Goal: Information Seeking & Learning: Learn about a topic

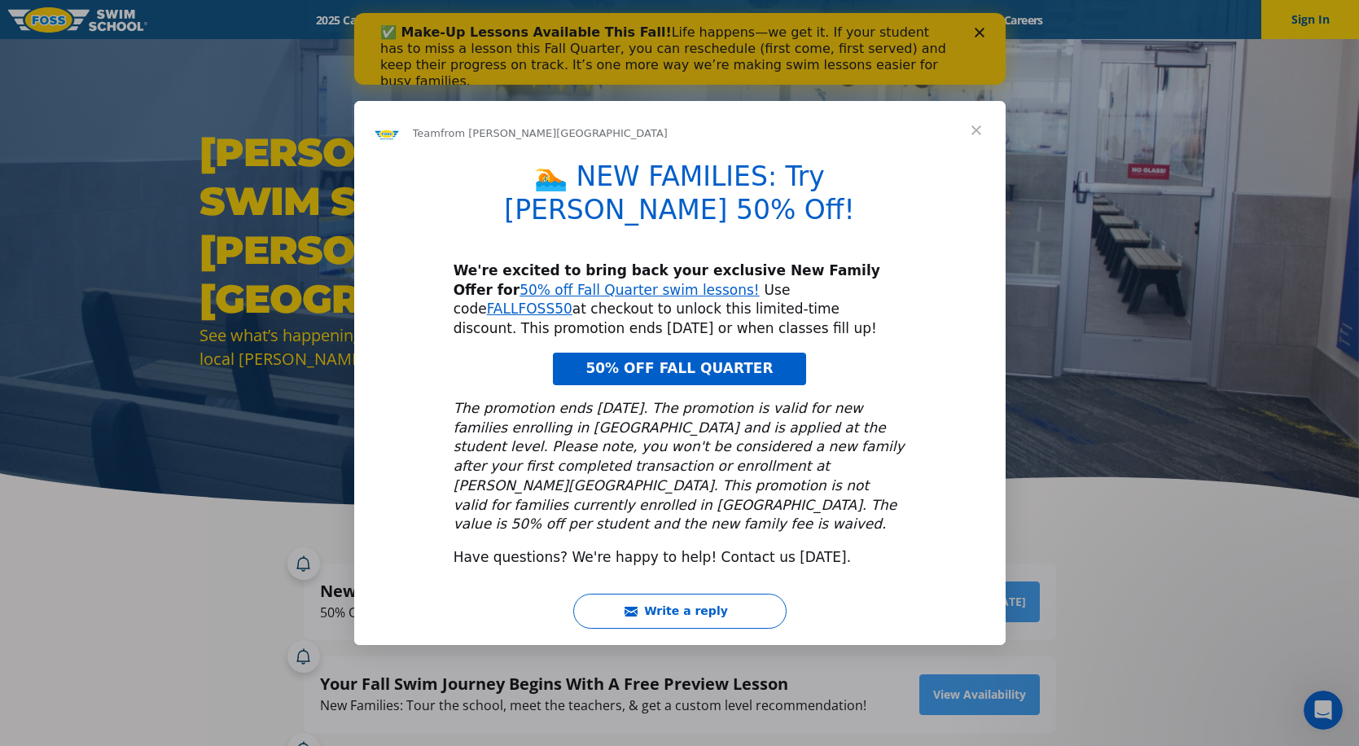
click at [978, 160] on span "Close" at bounding box center [976, 130] width 59 height 59
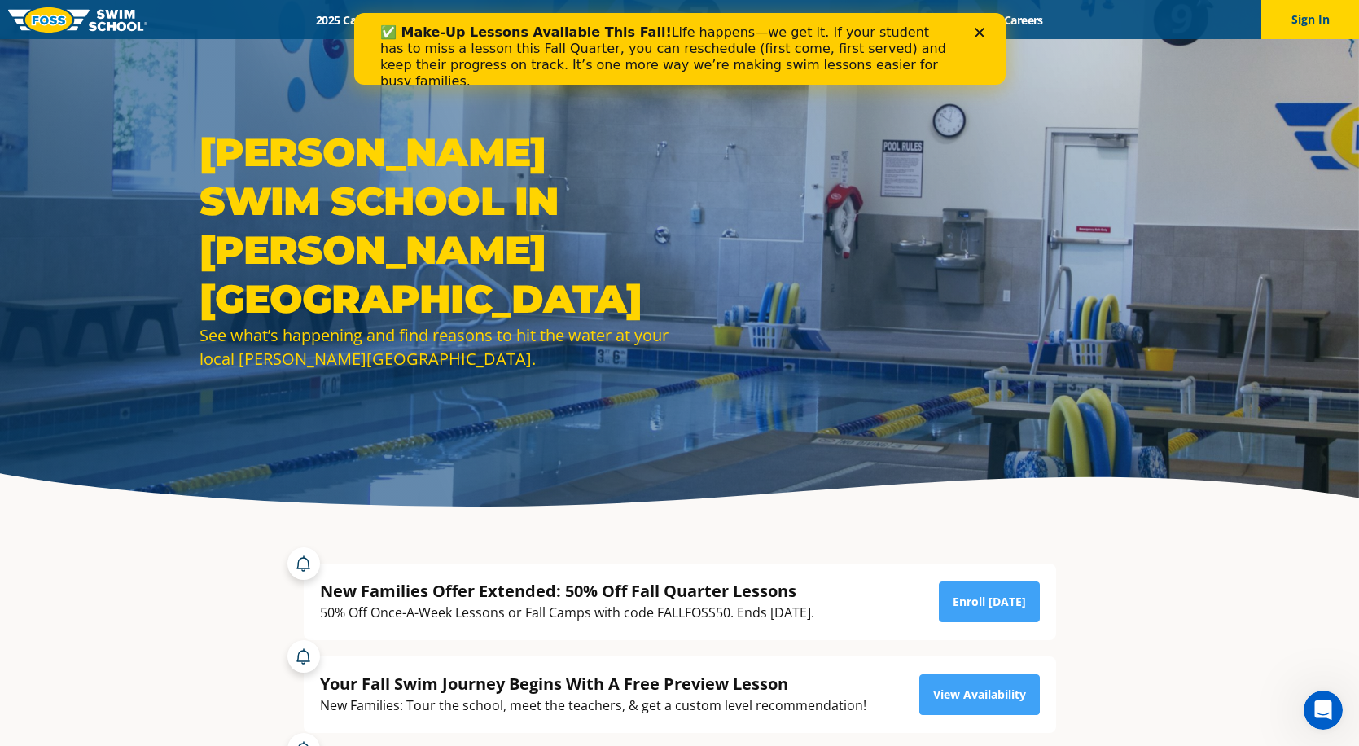
click at [975, 27] on div "✅ Make-Up Lessons Available This Fall! Life happens—we get it. If your student …" at bounding box center [678, 57] width 599 height 75
click at [981, 29] on polygon "Close" at bounding box center [979, 33] width 10 height 10
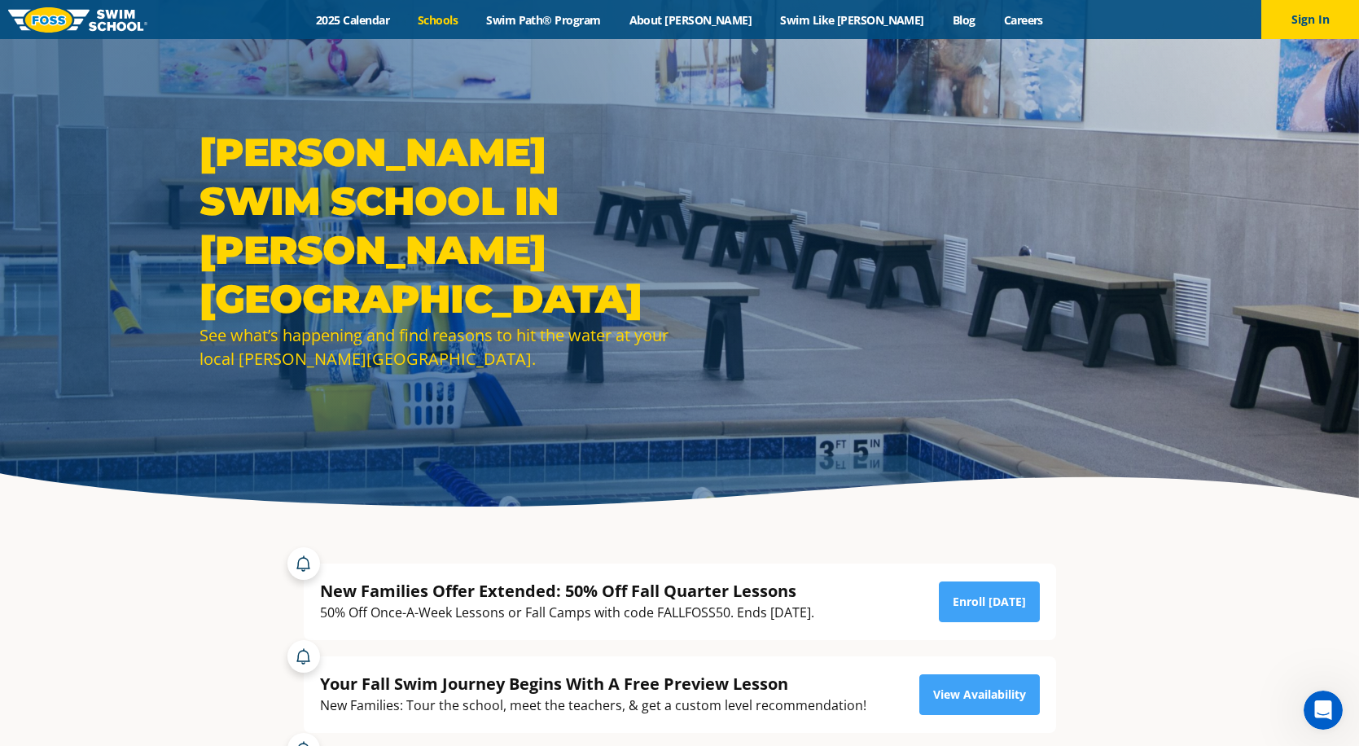
click at [472, 19] on link "Schools" at bounding box center [438, 19] width 68 height 15
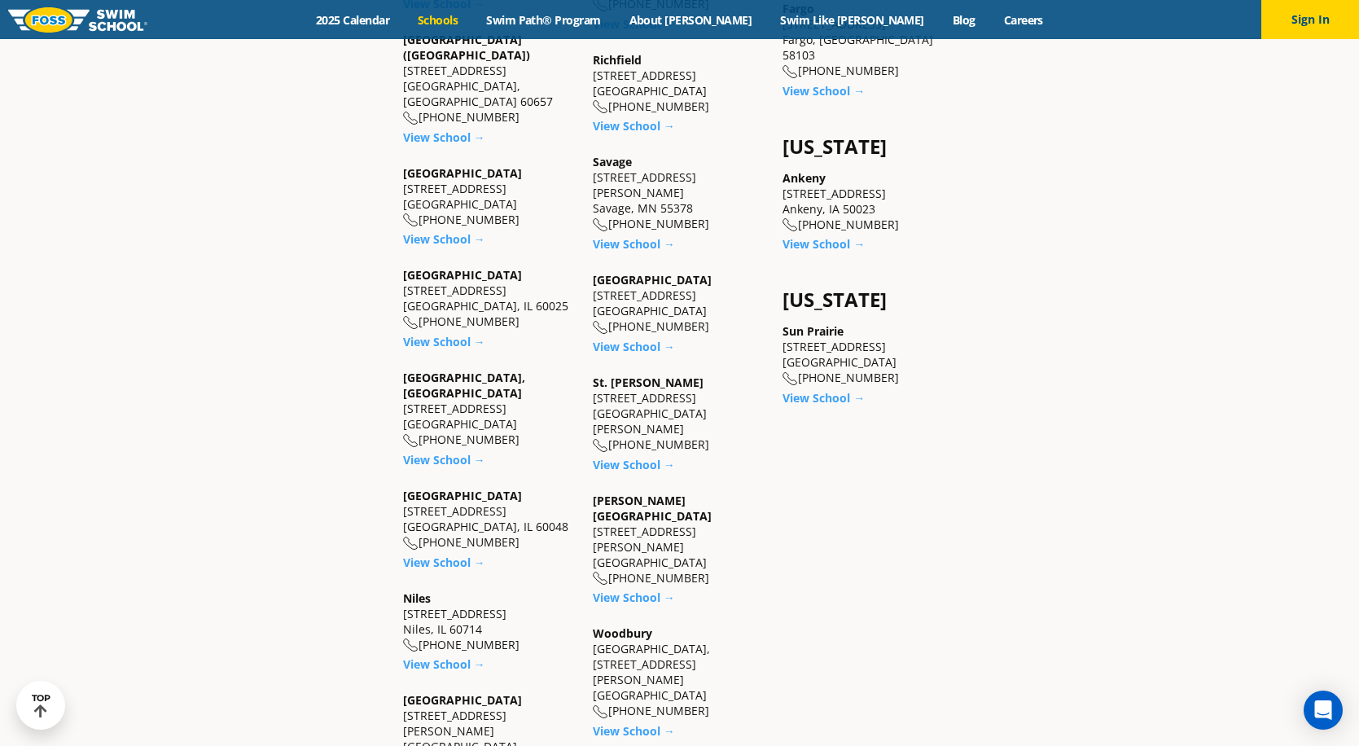
scroll to position [1384, 0]
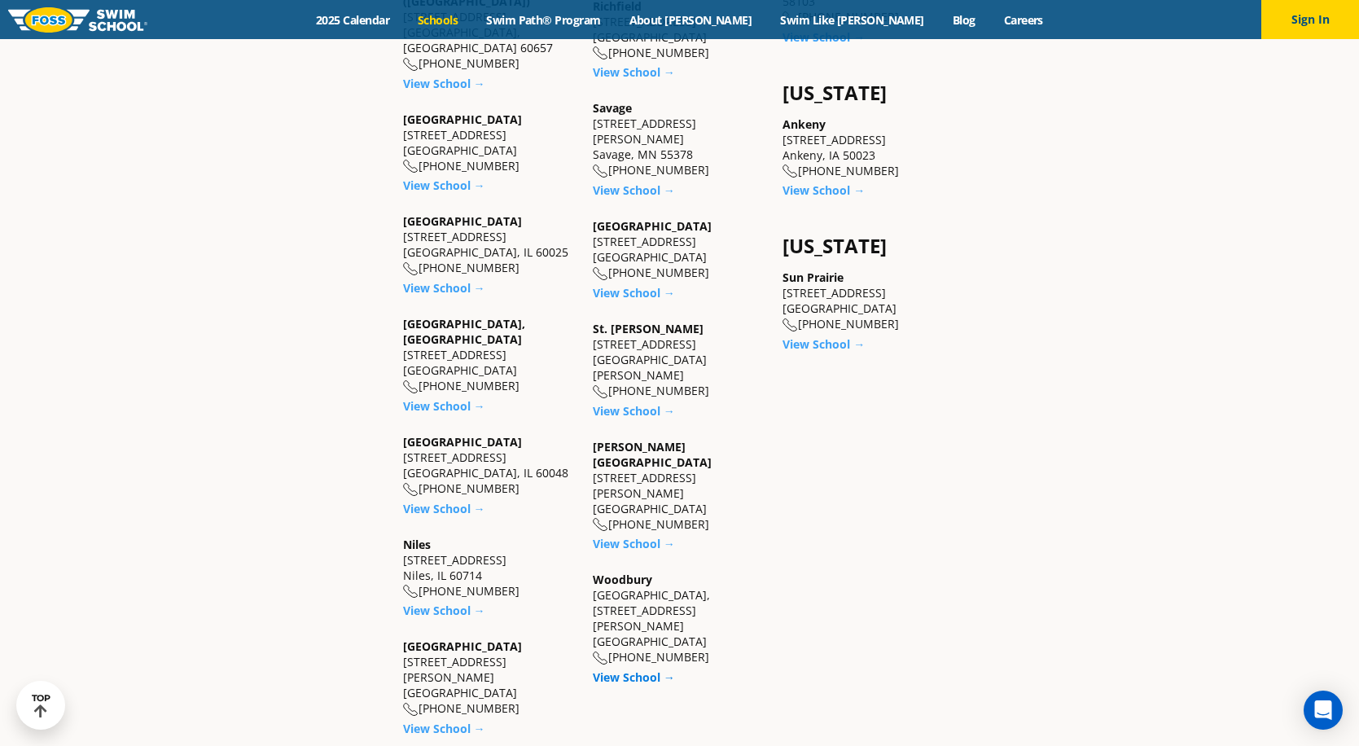
click at [637, 669] on link "View School →" at bounding box center [634, 676] width 82 height 15
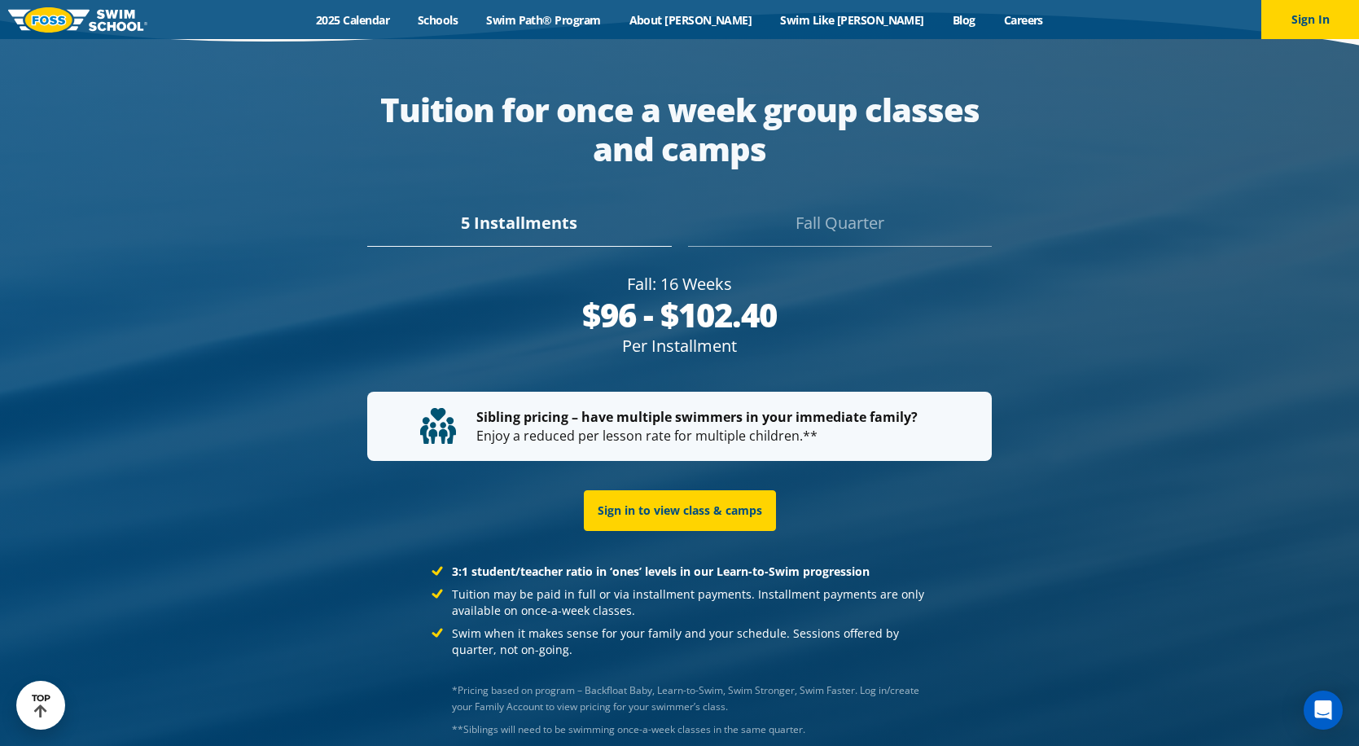
scroll to position [3198, 0]
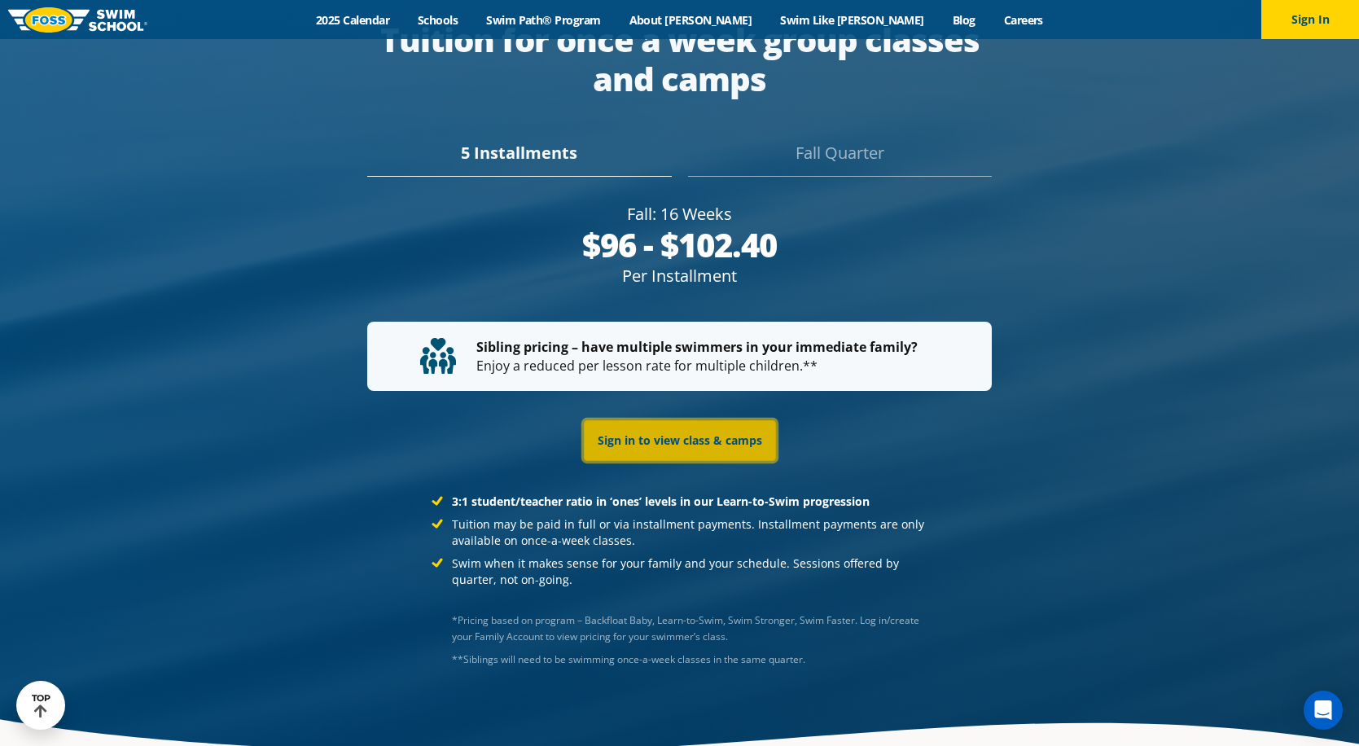
click at [702, 424] on link "Sign in to view class & camps" at bounding box center [680, 440] width 192 height 41
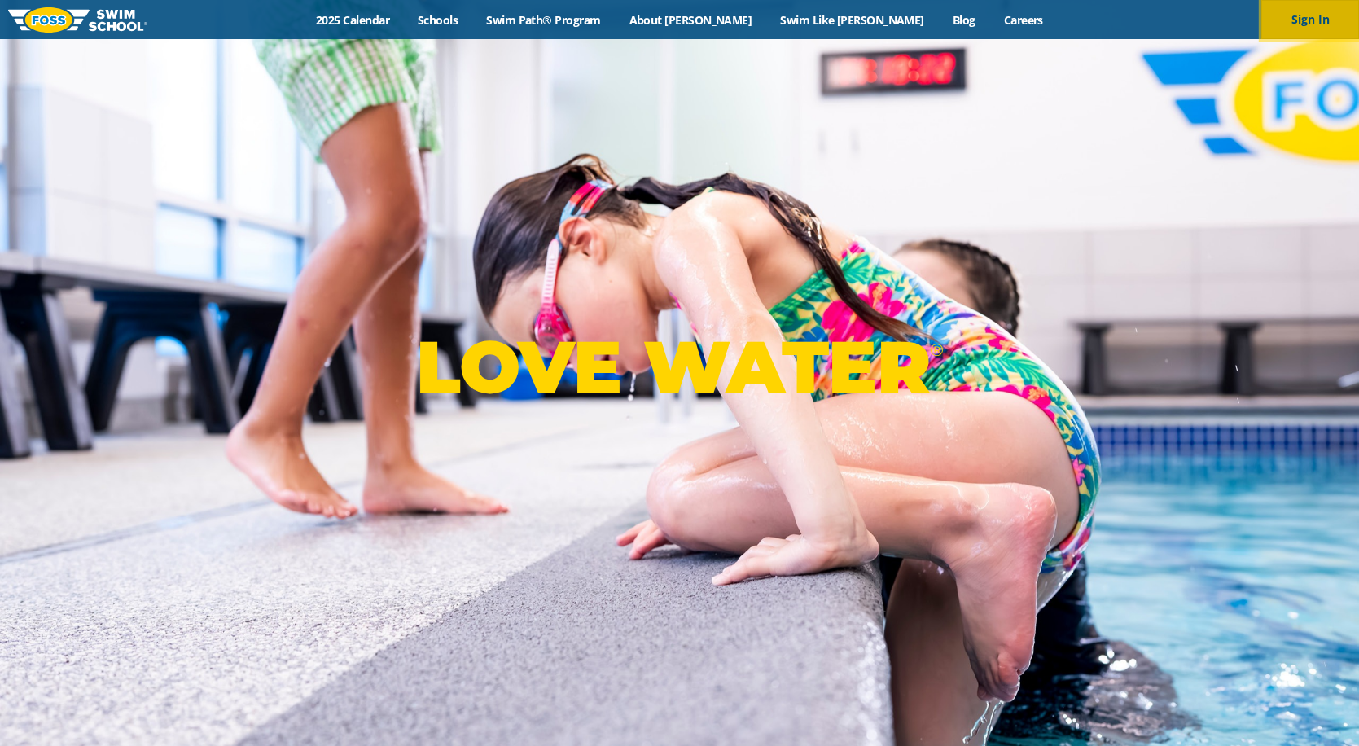
click at [1292, 25] on button "Sign In" at bounding box center [1310, 19] width 98 height 39
click at [575, 24] on link "Swim Path® Program" at bounding box center [543, 19] width 142 height 15
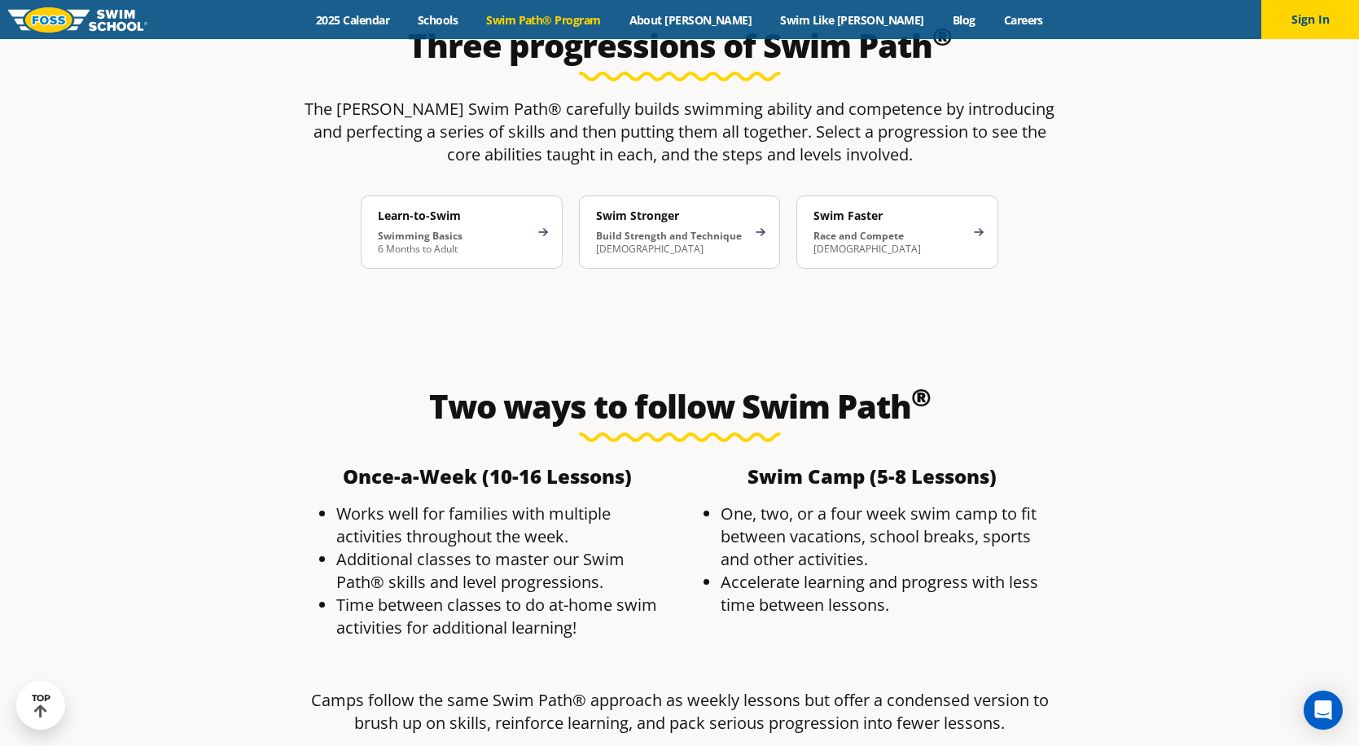
scroll to position [2850, 0]
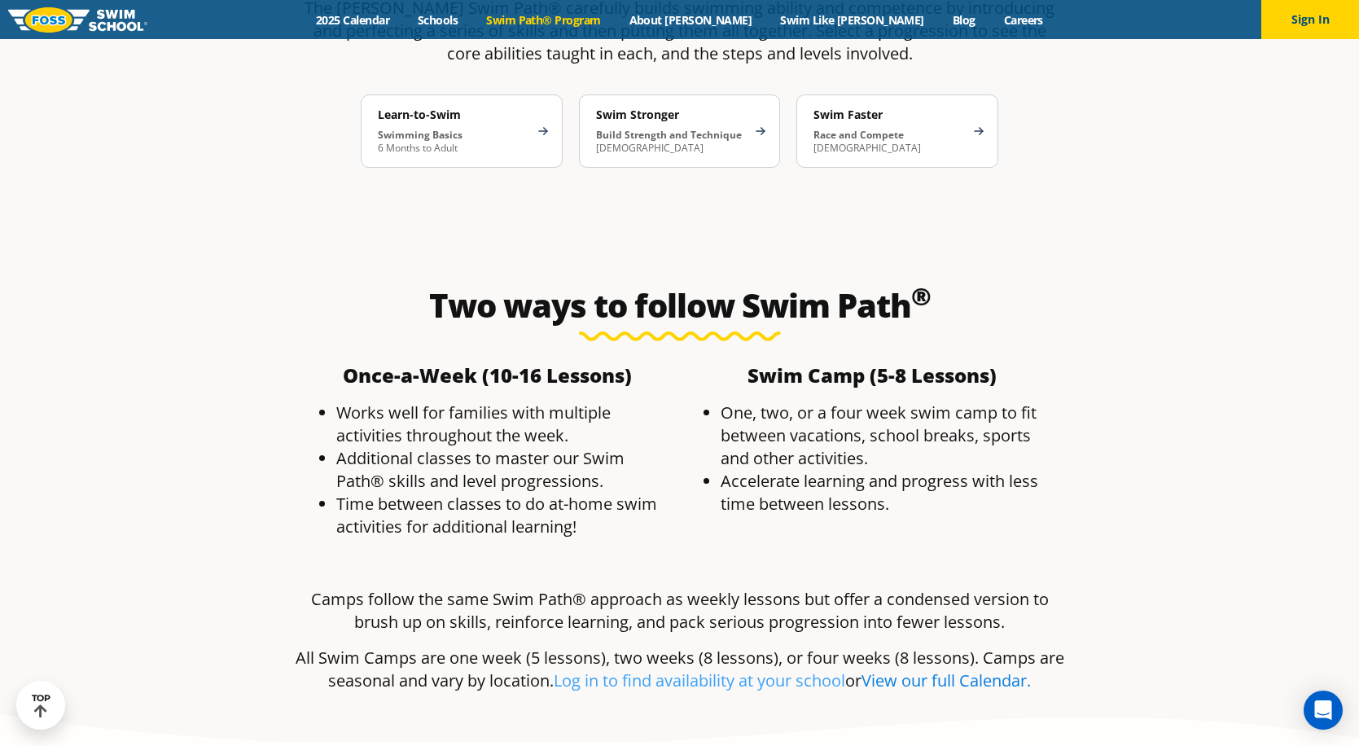
click at [966, 669] on link "View our full Calendar." at bounding box center [945, 680] width 169 height 22
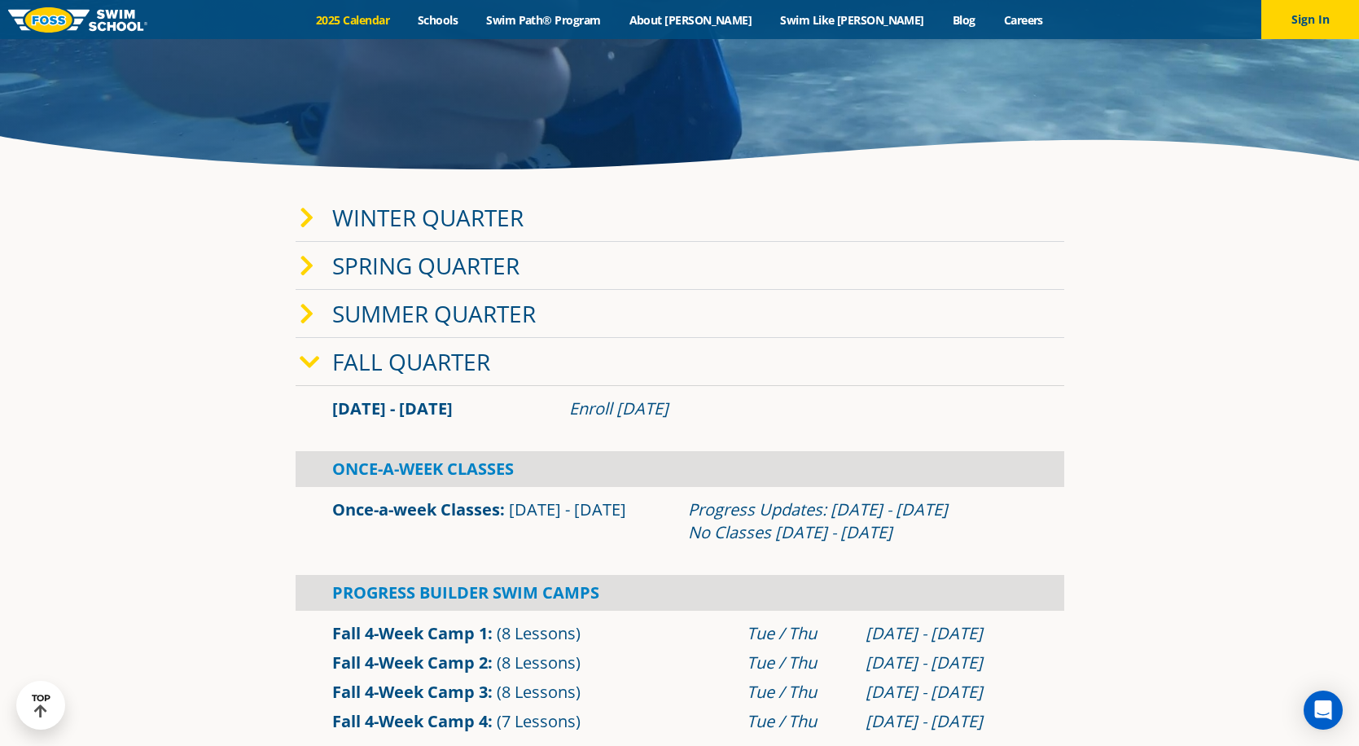
scroll to position [326, 0]
